Goal: Navigation & Orientation: Find specific page/section

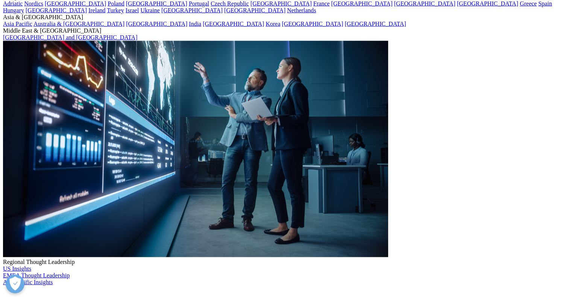
scroll to position [1927, 0]
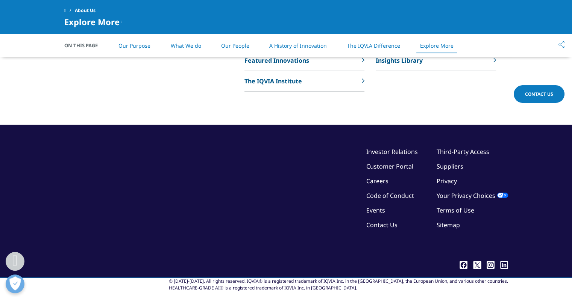
click at [394, 47] on link "The IQVIA Difference" at bounding box center [372, 45] width 53 height 7
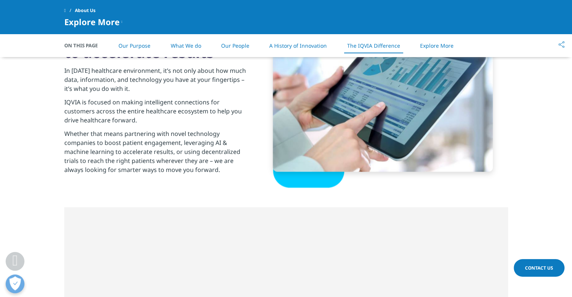
scroll to position [1217, 0]
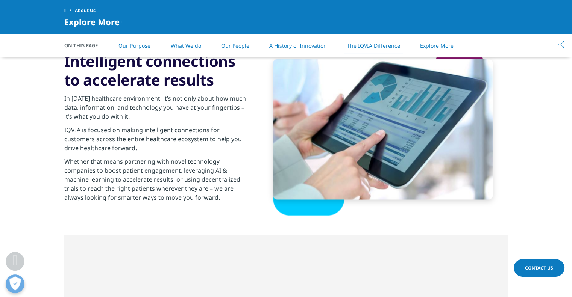
click at [238, 50] on li "Our People" at bounding box center [234, 46] width 43 height 22
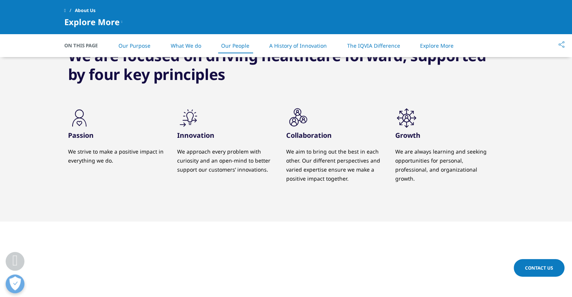
scroll to position [738, 0]
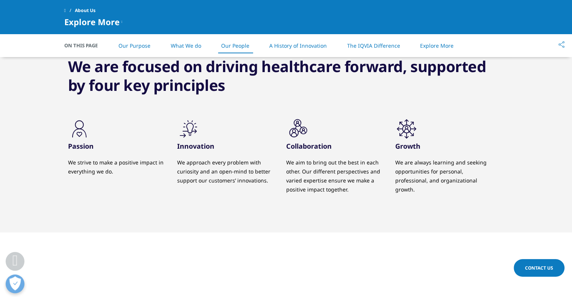
scroll to position [1927, 0]
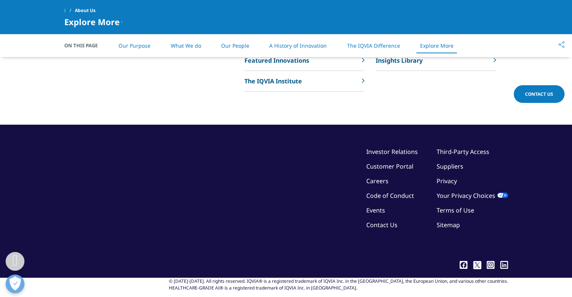
click at [66, 10] on span at bounding box center [65, 10] width 2 height 5
